Goal: Find specific page/section

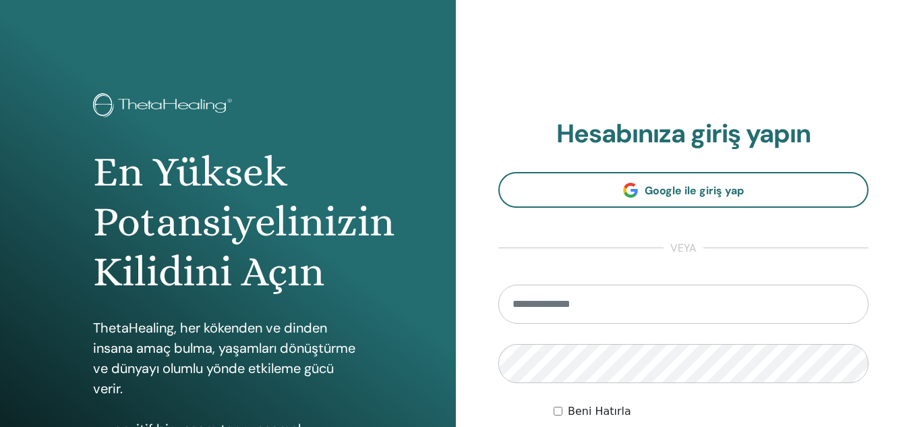
type input "**********"
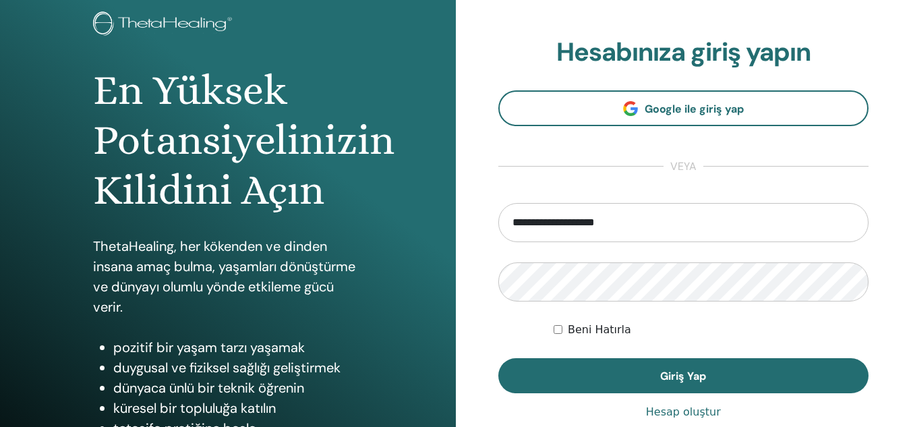
scroll to position [87, 0]
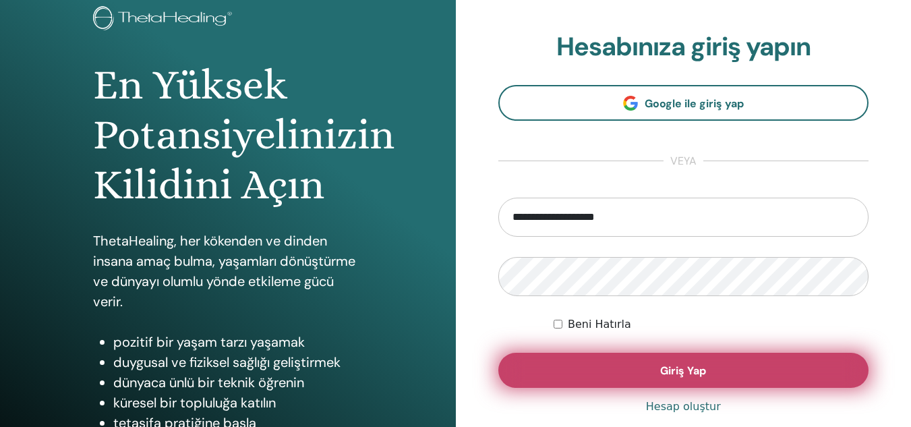
click at [742, 372] on button "Giriş Yap" at bounding box center [683, 370] width 371 height 35
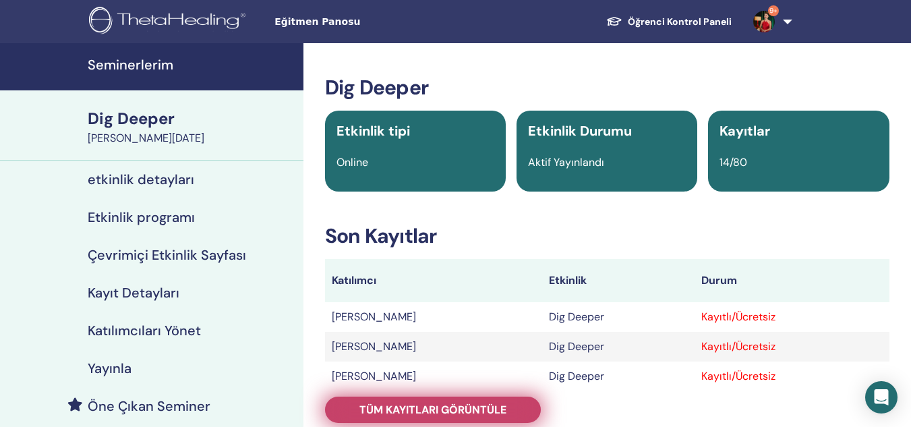
click at [480, 403] on span "Tüm kayıtları görüntüle" at bounding box center [432, 410] width 147 height 14
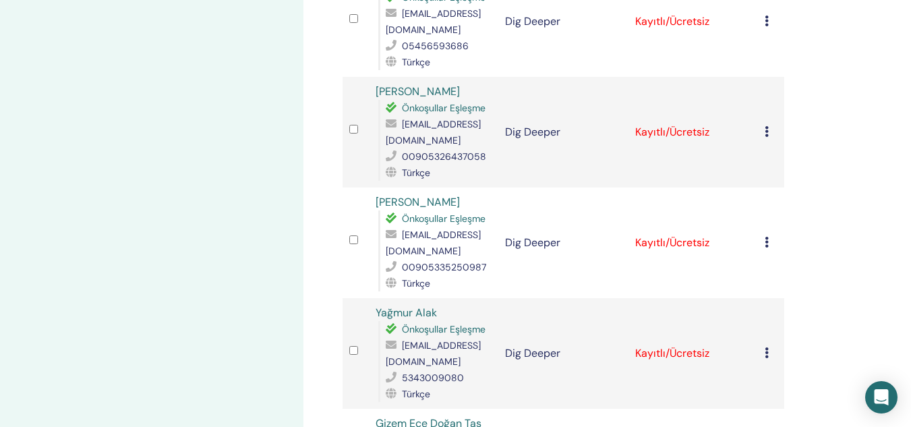
scroll to position [820, 0]
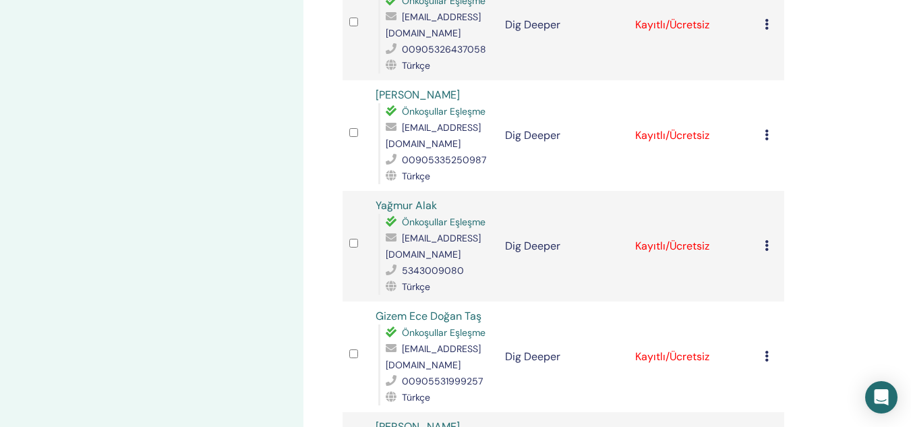
drag, startPoint x: 908, startPoint y: 171, endPoint x: 914, endPoint y: 198, distance: 27.0
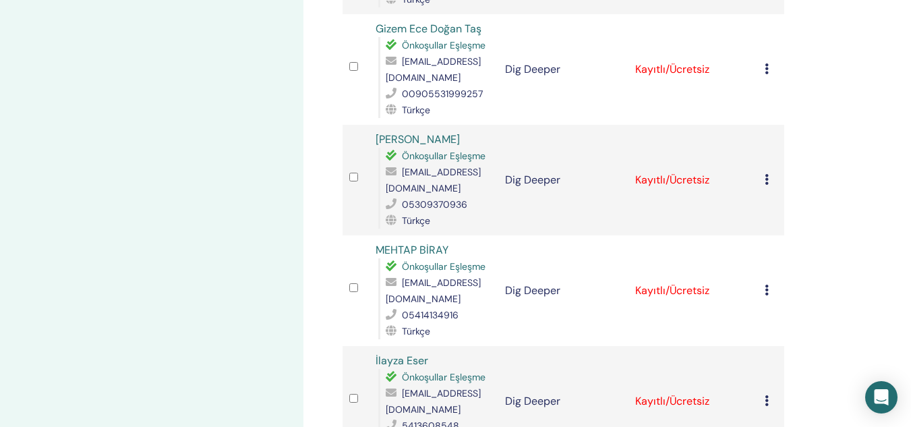
scroll to position [1119, 0]
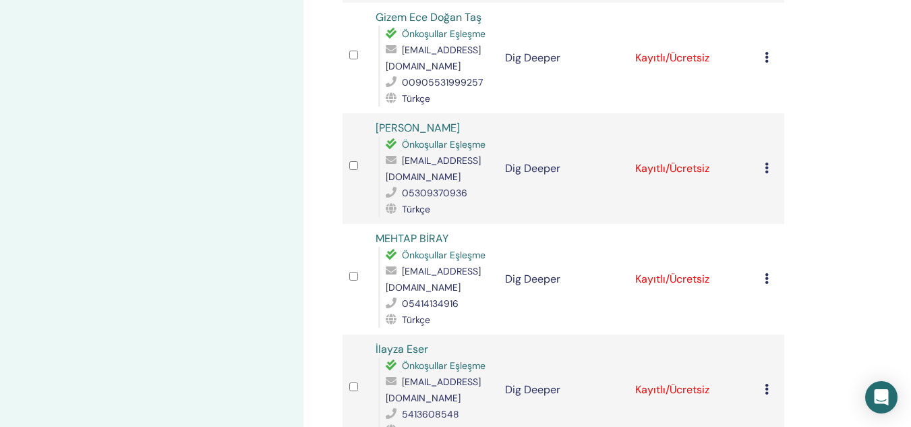
drag, startPoint x: 910, startPoint y: 250, endPoint x: 916, endPoint y: 254, distance: 6.9
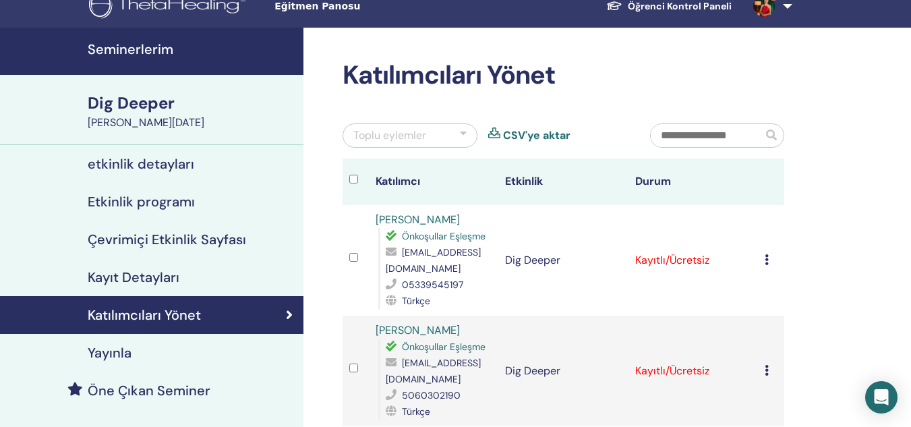
scroll to position [0, 0]
